Goal: Communication & Community: Connect with others

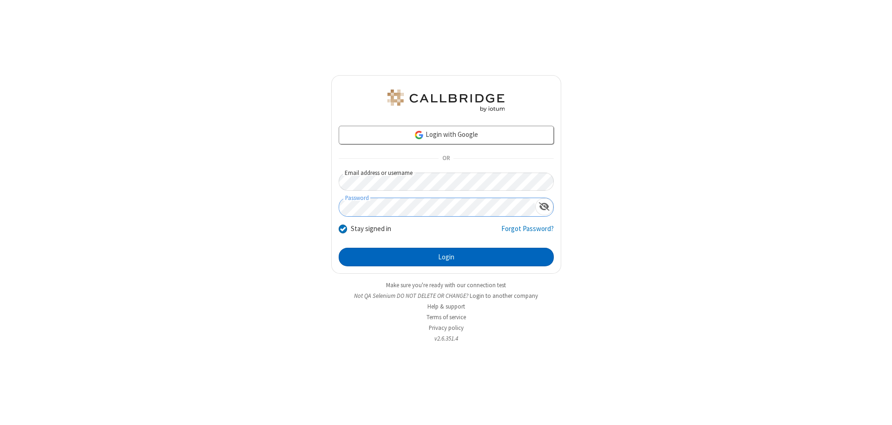
click at [446, 257] on button "Login" at bounding box center [446, 257] width 215 height 19
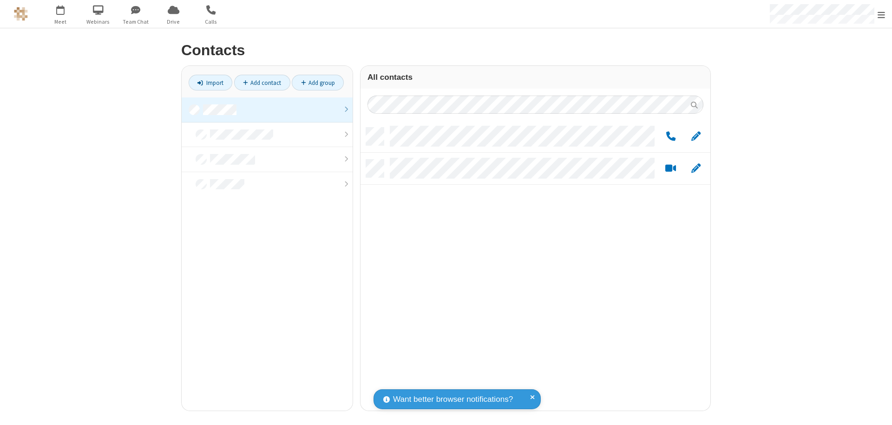
click at [267, 110] on link at bounding box center [267, 110] width 171 height 25
click at [318, 83] on link "Add group" at bounding box center [318, 83] width 52 height 16
